Goal: Check status: Check status

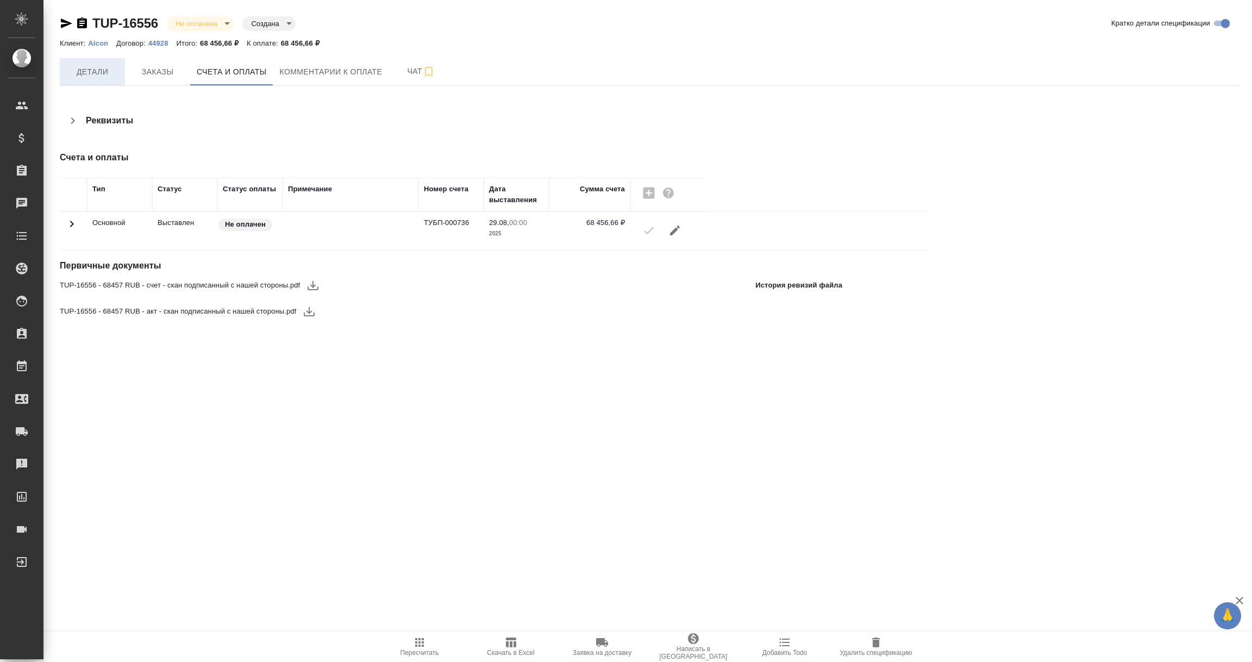
click at [96, 71] on span "Детали" at bounding box center [92, 72] width 52 height 14
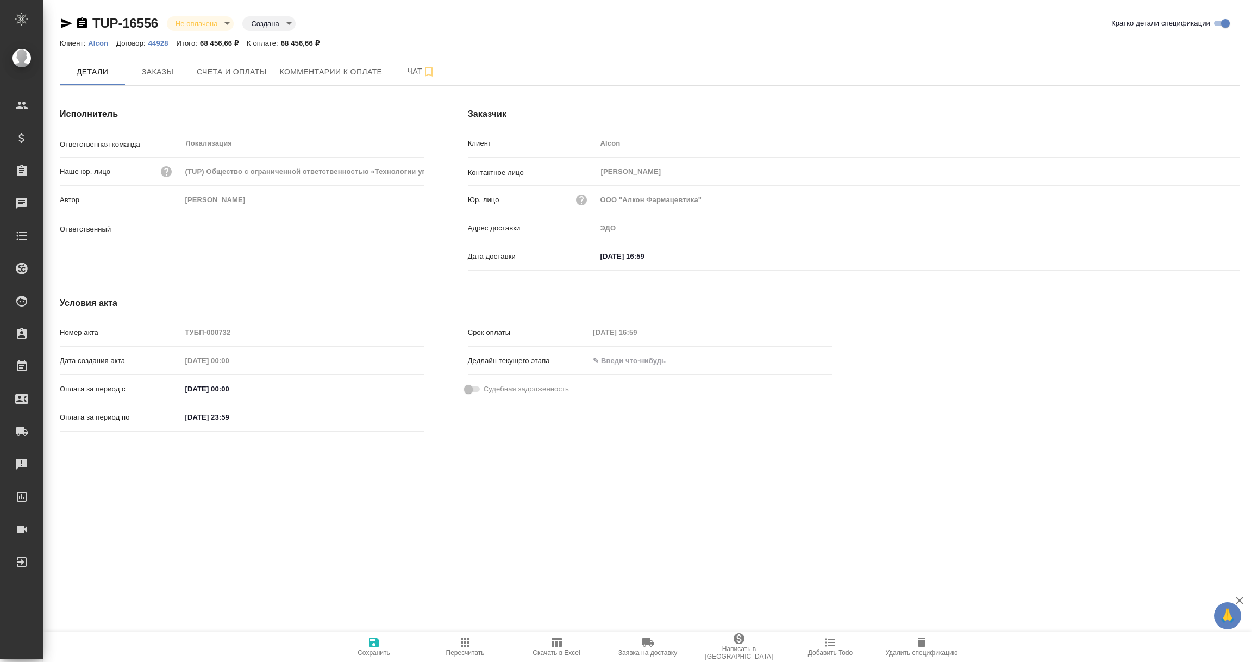
type input "Загородних Виктория"
click at [81, 23] on icon "button" at bounding box center [82, 23] width 13 height 13
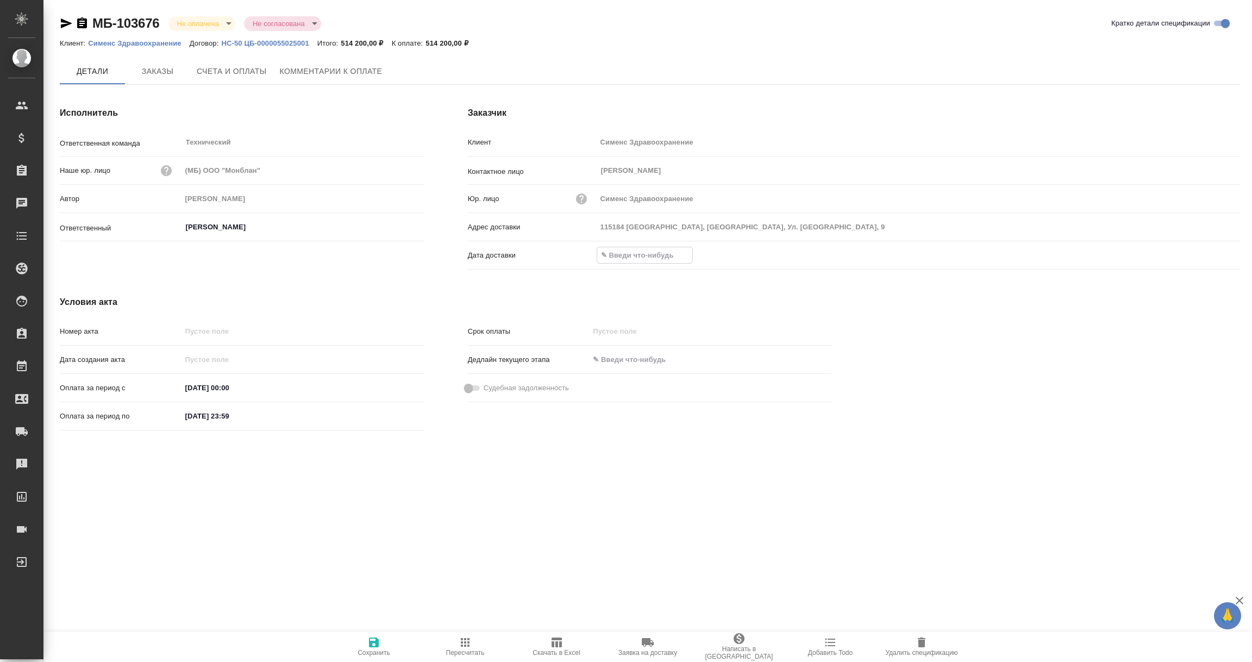
click at [625, 249] on input "text" at bounding box center [644, 255] width 95 height 16
click at [1209, 253] on icon "button" at bounding box center [1208, 255] width 13 height 13
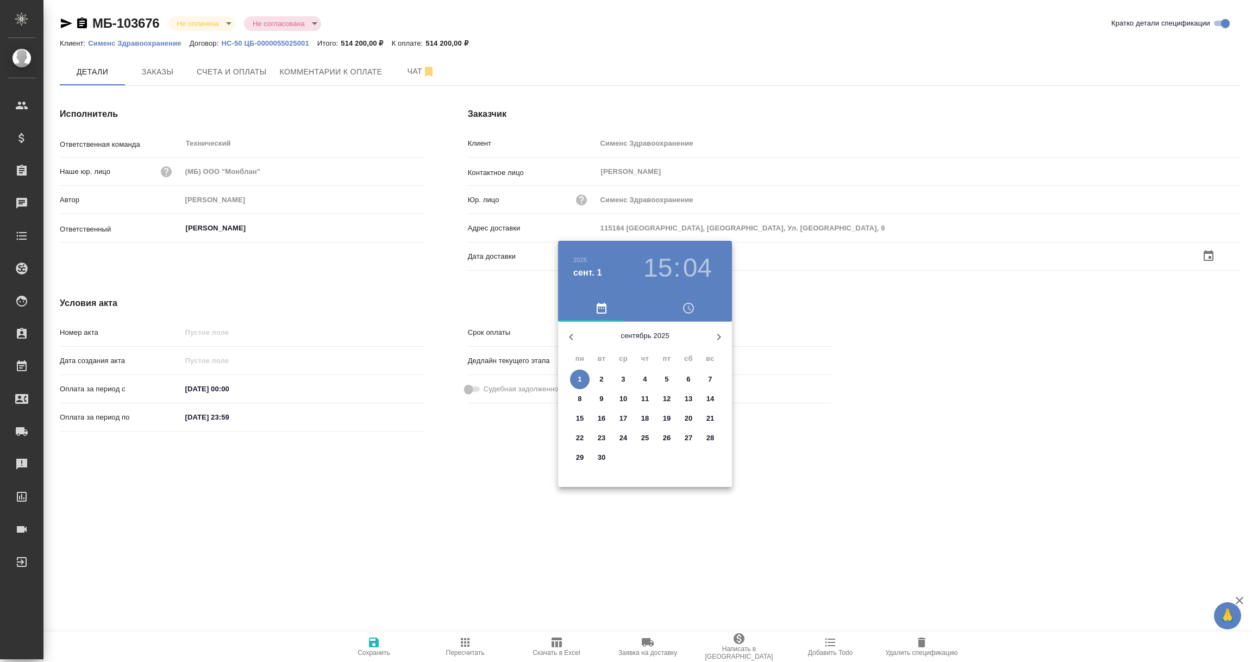
click at [578, 381] on p "1" at bounding box center [579, 379] width 4 height 11
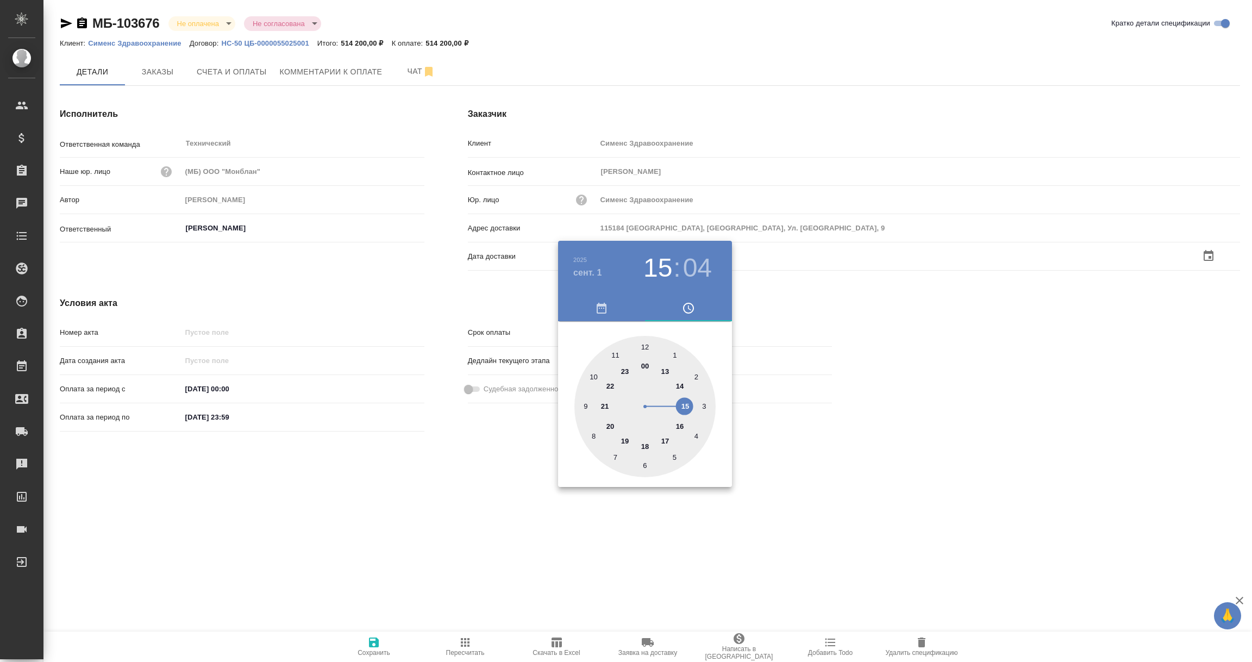
type input "[DATE] 15:04"
click at [475, 493] on div at bounding box center [626, 331] width 1252 height 662
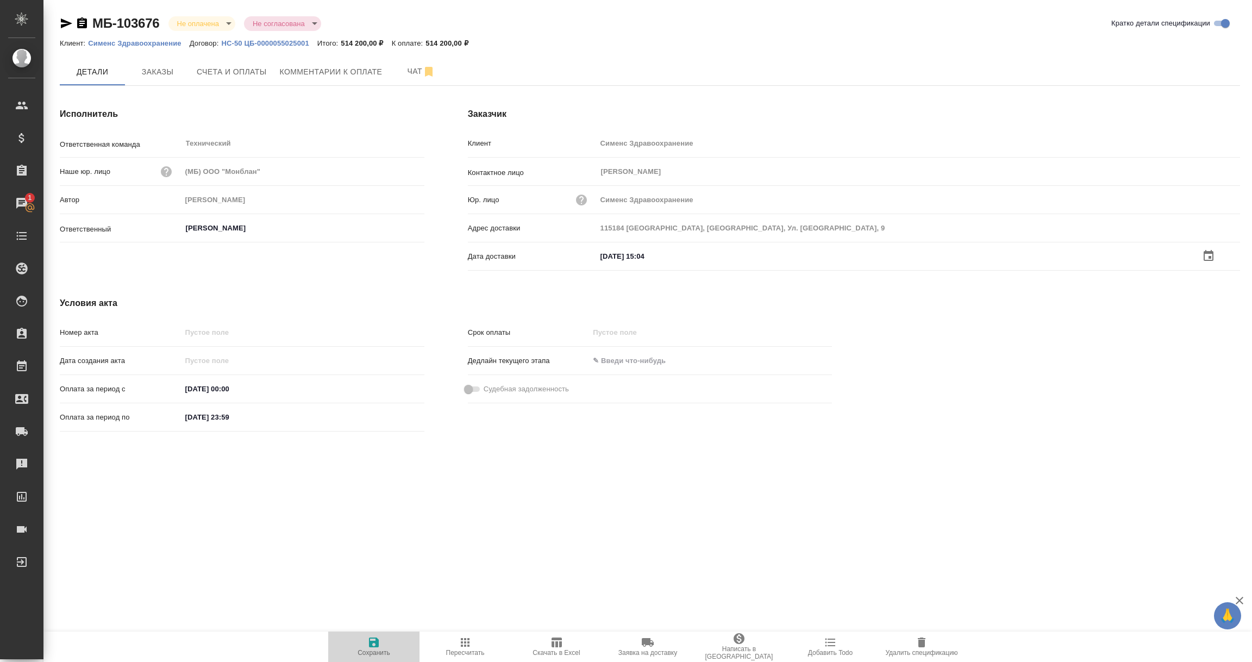
click at [373, 646] on icon "button" at bounding box center [374, 642] width 10 height 10
